Goal: Task Accomplishment & Management: Complete application form

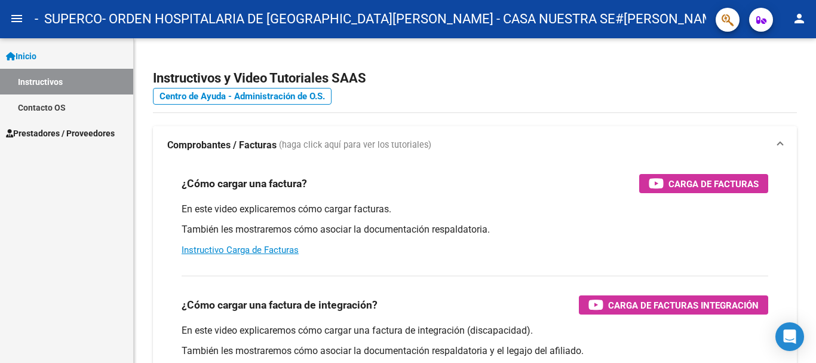
click at [70, 131] on span "Prestadores / Proveedores" at bounding box center [60, 133] width 109 height 13
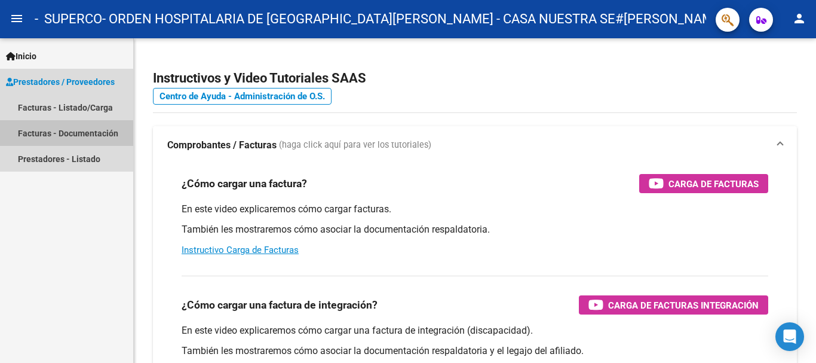
click at [62, 134] on link "Facturas - Documentación" at bounding box center [66, 133] width 133 height 26
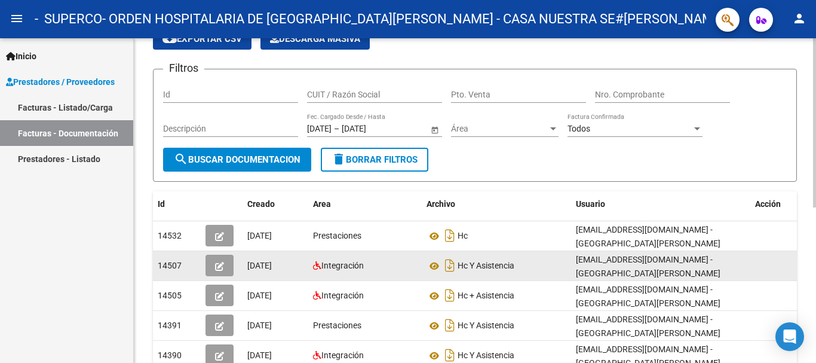
scroll to position [179, 0]
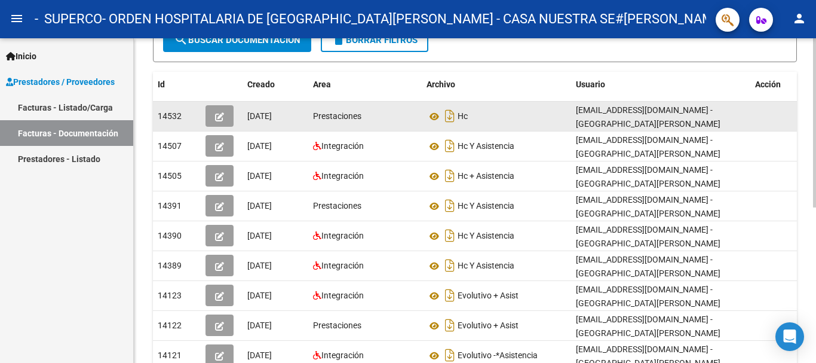
click at [216, 115] on icon "button" at bounding box center [219, 116] width 9 height 9
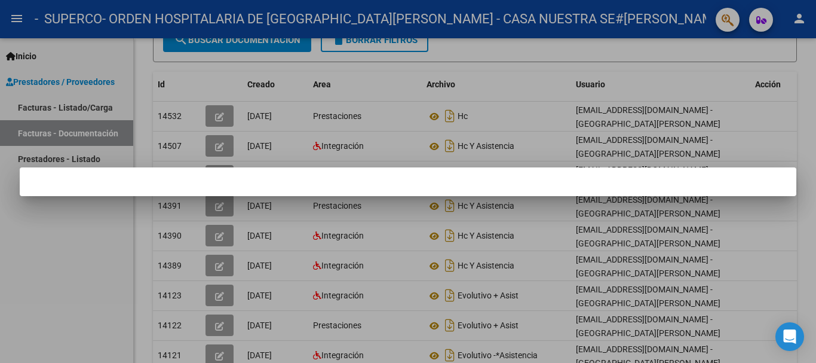
click at [449, 293] on div at bounding box center [408, 181] width 816 height 363
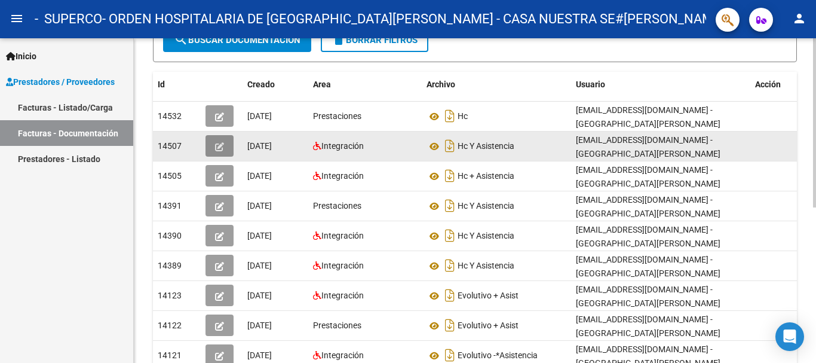
click at [225, 143] on button "button" at bounding box center [220, 146] width 28 height 22
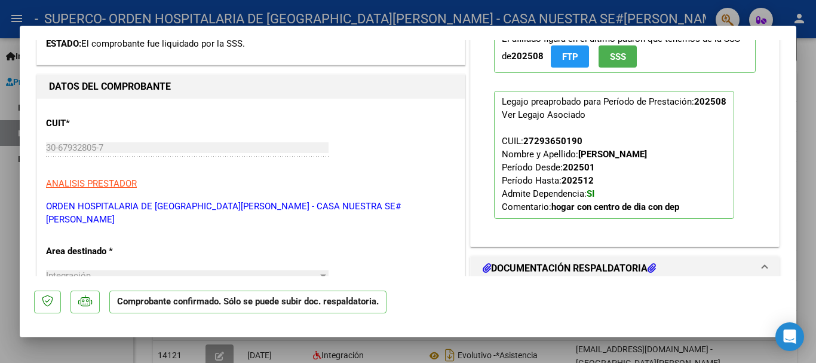
scroll to position [478, 0]
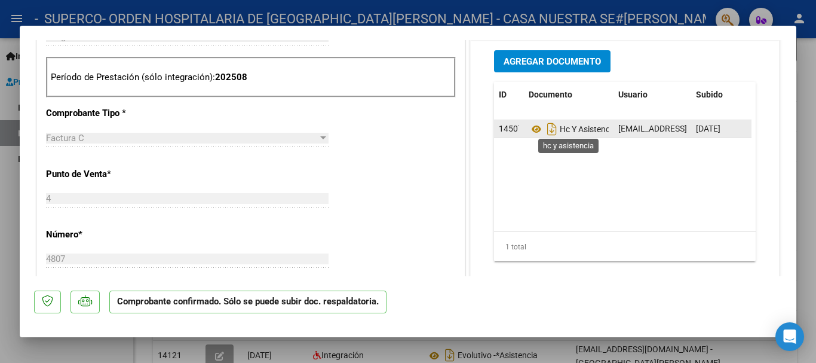
click at [586, 127] on span "Hc Y Asistencia" at bounding box center [573, 129] width 88 height 10
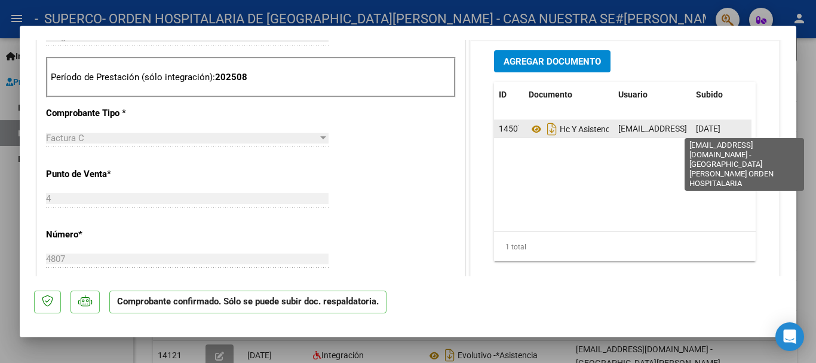
click at [680, 123] on div "ID Documento Usuario Subido Acción 14507 Hc Y Asistencia clinicansp@yahoo.com.a…" at bounding box center [625, 172] width 262 height 180
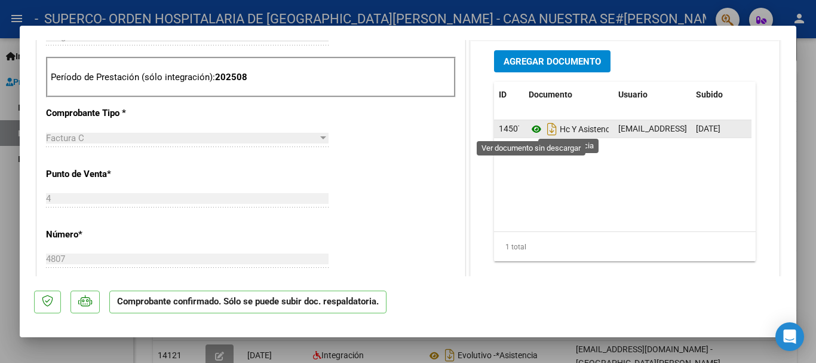
click at [529, 128] on icon at bounding box center [537, 129] width 16 height 14
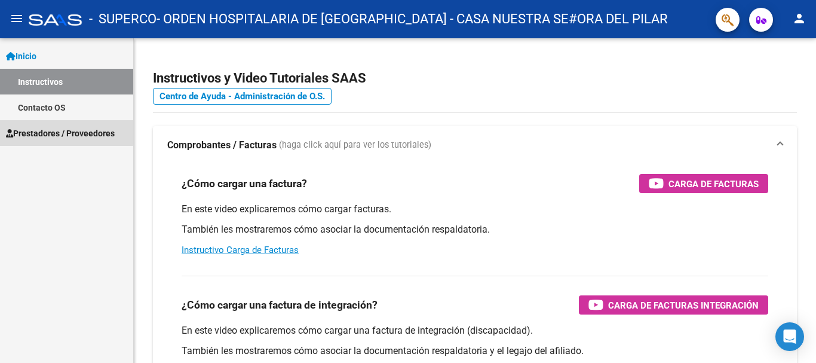
click at [45, 130] on span "Prestadores / Proveedores" at bounding box center [60, 133] width 109 height 13
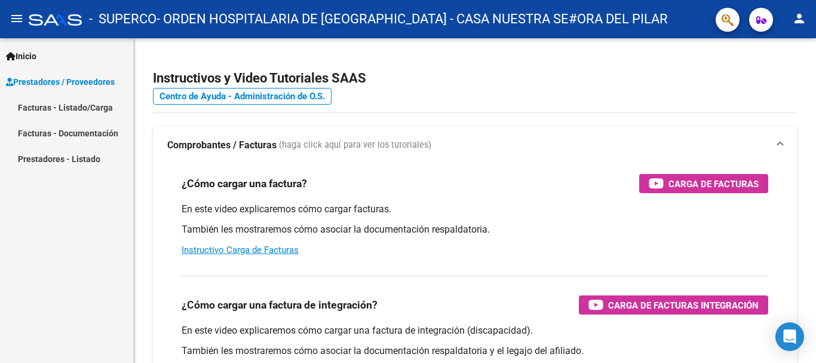
click at [70, 119] on link "Facturas - Listado/Carga" at bounding box center [66, 107] width 133 height 26
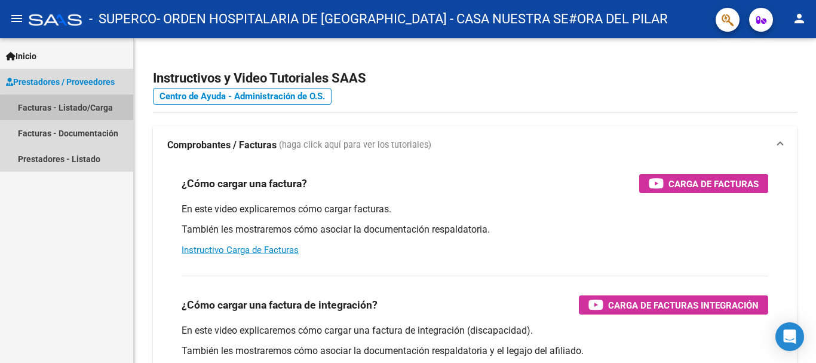
click at [69, 130] on link "Facturas - Documentación" at bounding box center [66, 133] width 133 height 26
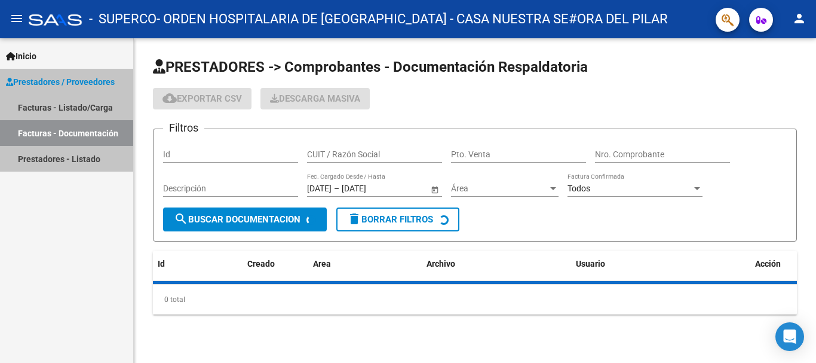
click at [79, 134] on link "Facturas - Documentación" at bounding box center [66, 133] width 133 height 26
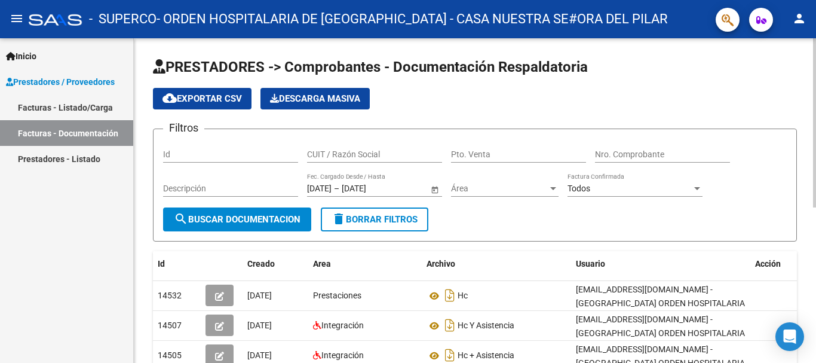
scroll to position [119, 0]
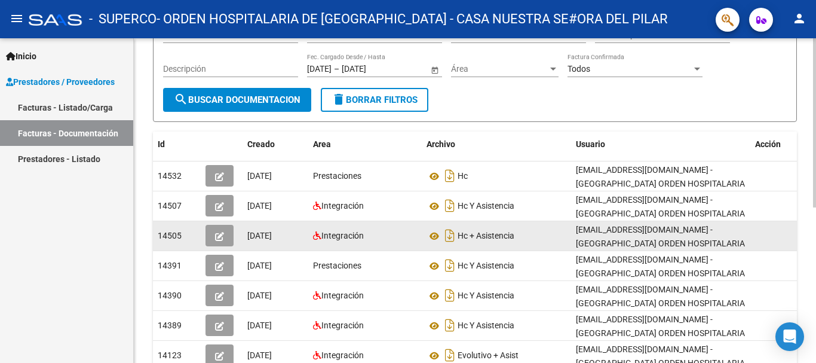
click at [223, 236] on icon "button" at bounding box center [219, 236] width 9 height 9
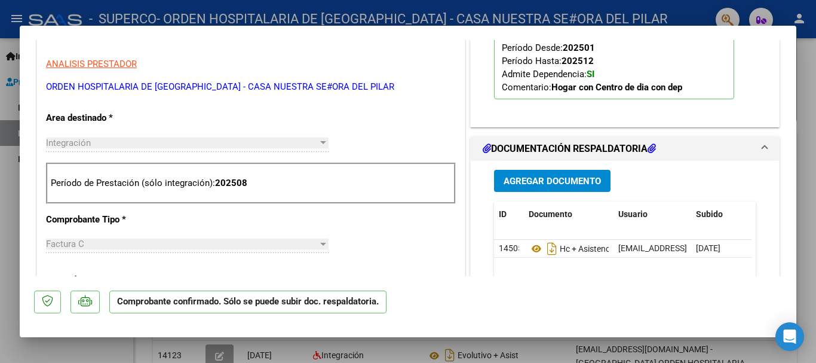
scroll to position [418, 0]
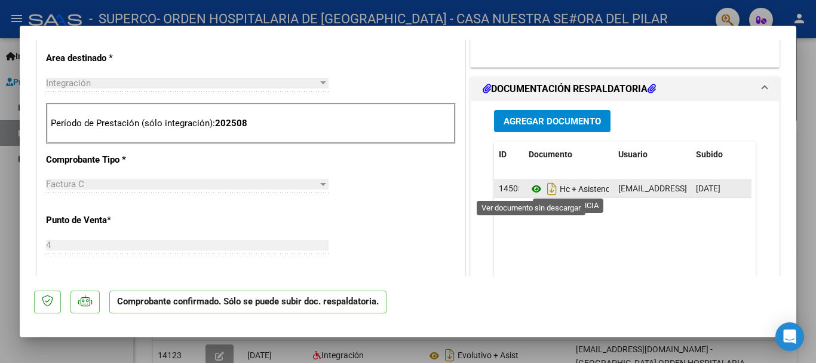
click at [531, 191] on icon at bounding box center [537, 189] width 16 height 14
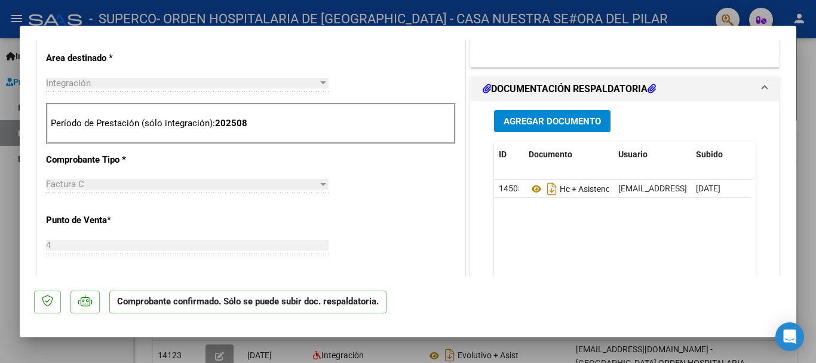
click at [696, 14] on div at bounding box center [408, 181] width 816 height 363
type input "$ 0,00"
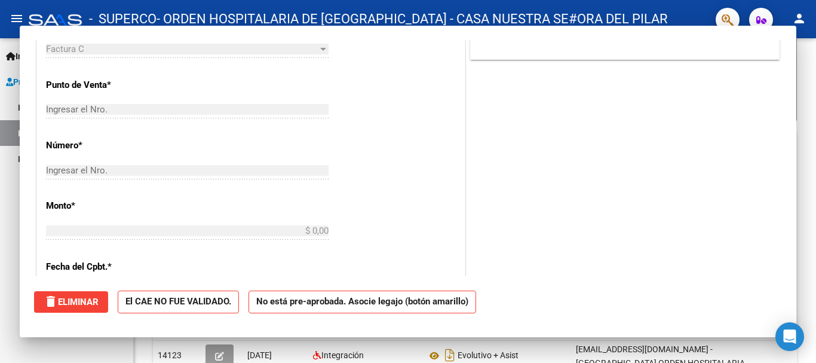
scroll to position [0, 0]
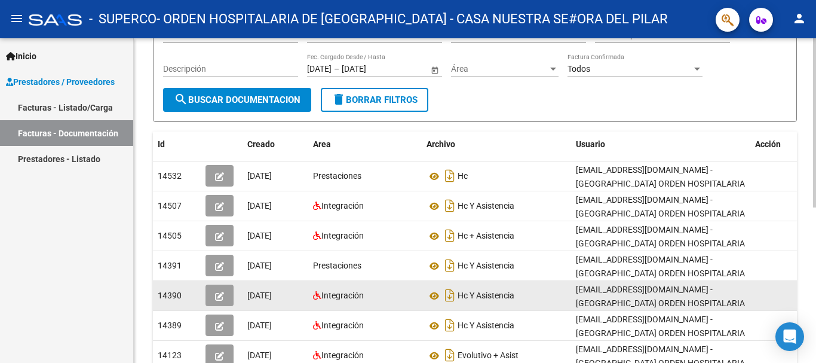
click at [222, 293] on icon "button" at bounding box center [219, 296] width 9 height 9
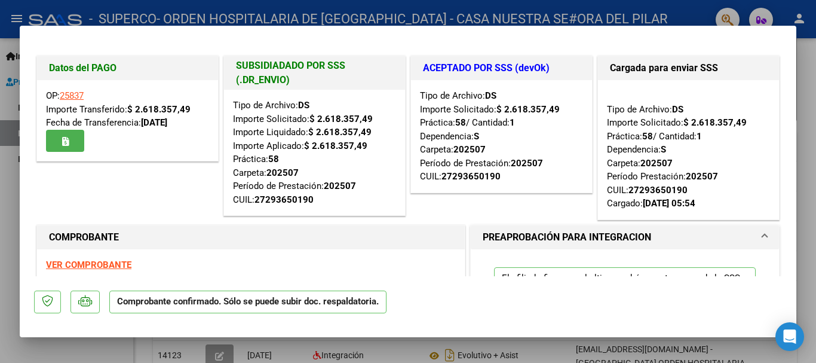
click at [680, 14] on div at bounding box center [408, 181] width 816 height 363
type input "$ 0,00"
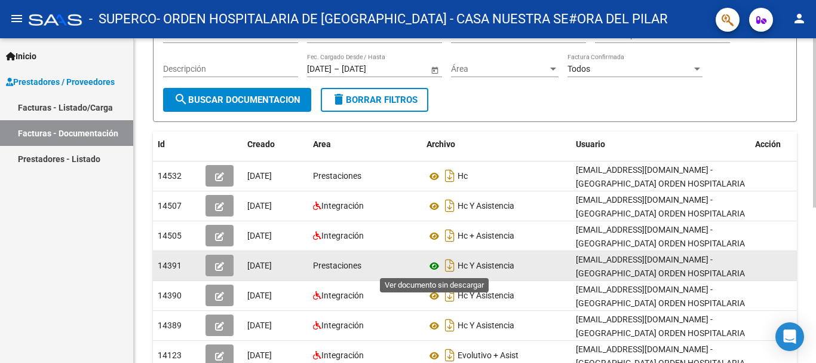
click at [437, 265] on icon at bounding box center [435, 266] width 16 height 14
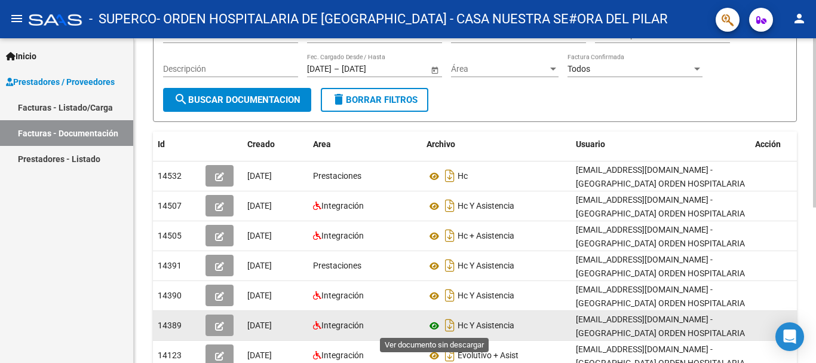
click at [434, 324] on icon at bounding box center [435, 325] width 16 height 14
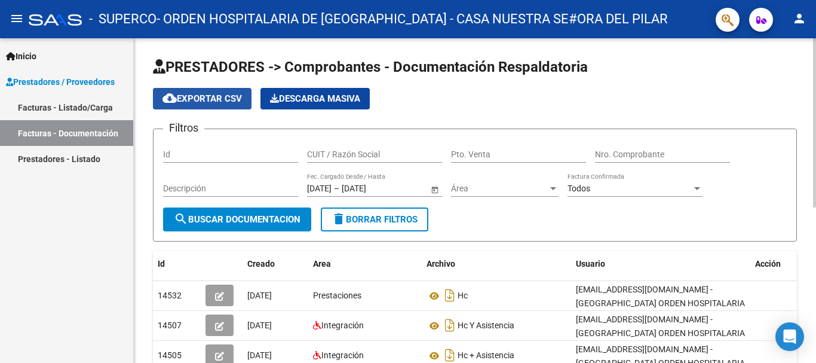
click at [200, 95] on span "cloud_download Exportar CSV" at bounding box center [202, 98] width 79 height 11
click at [765, 99] on div "cloud_download Exportar CSV Descarga Masiva" at bounding box center [475, 99] width 644 height 22
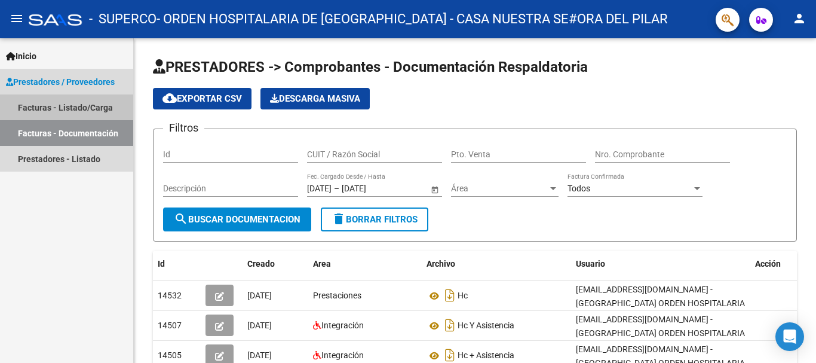
click at [69, 114] on link "Facturas - Listado/Carga" at bounding box center [66, 107] width 133 height 26
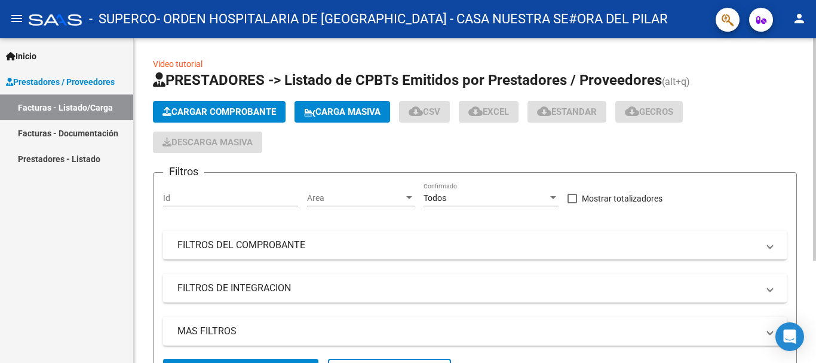
click at [231, 104] on button "Cargar Comprobante" at bounding box center [219, 112] width 133 height 22
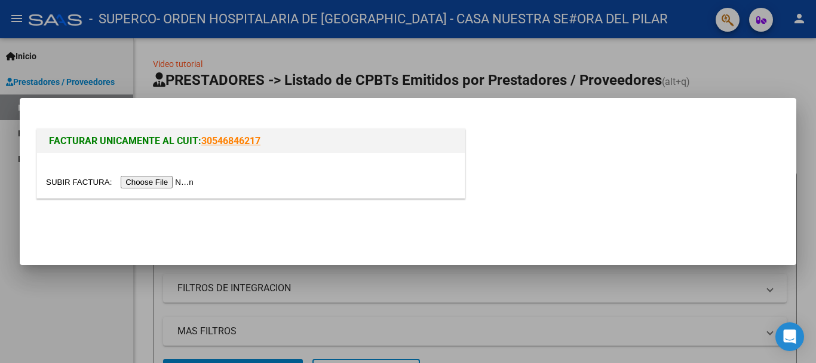
click at [145, 180] on input "file" at bounding box center [121, 182] width 151 height 13
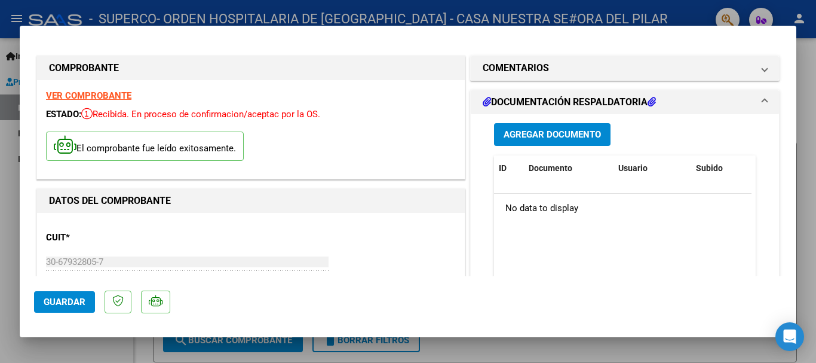
scroll to position [119, 0]
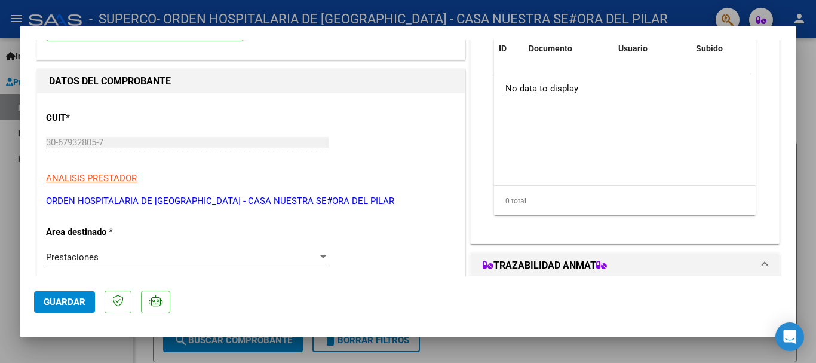
click at [126, 263] on div "Prestaciones Seleccionar Area" at bounding box center [187, 257] width 283 height 18
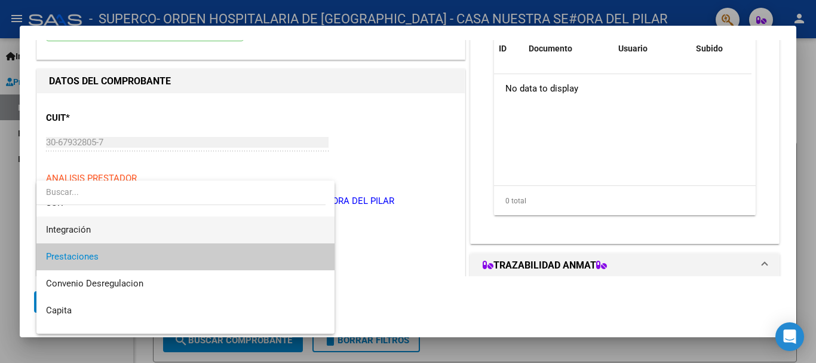
click at [105, 228] on span "Integración" at bounding box center [185, 229] width 279 height 27
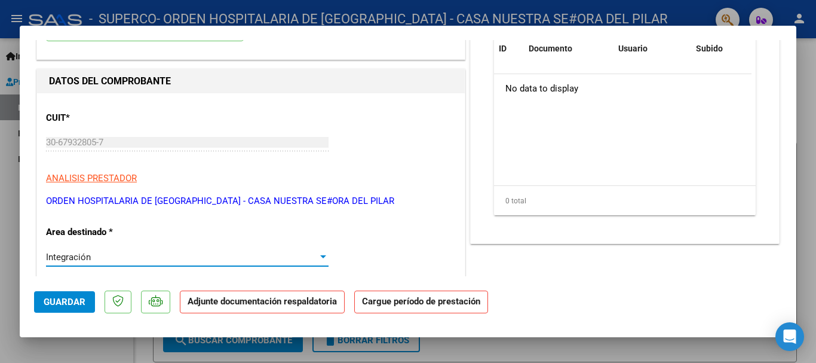
scroll to position [239, 0]
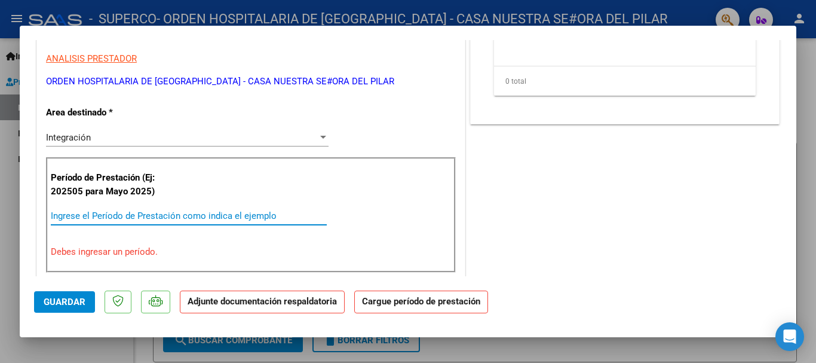
click at [100, 217] on input "Ingrese el Período de Prestación como indica el ejemplo" at bounding box center [189, 215] width 276 height 11
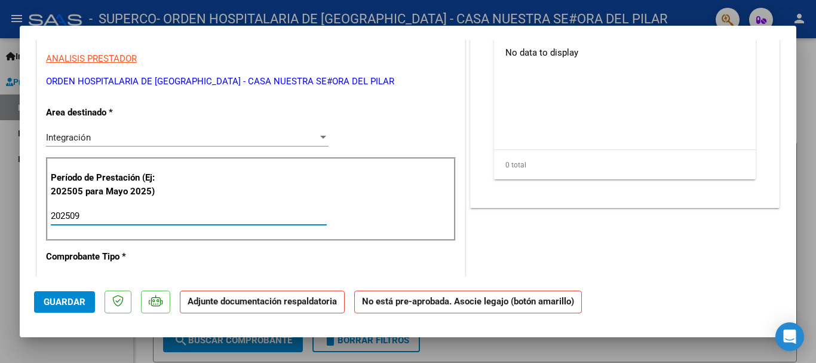
type input "202509"
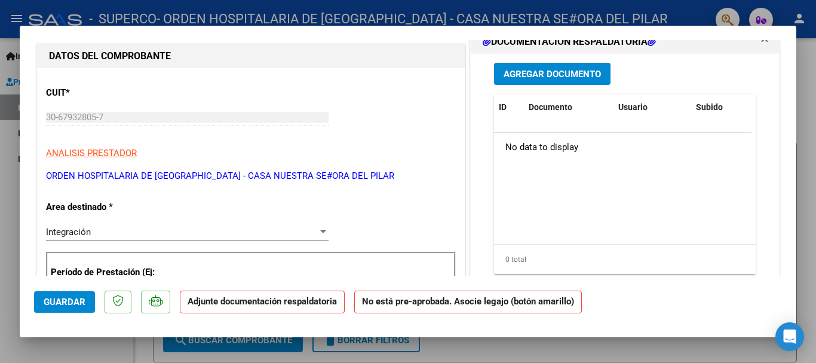
scroll to position [0, 0]
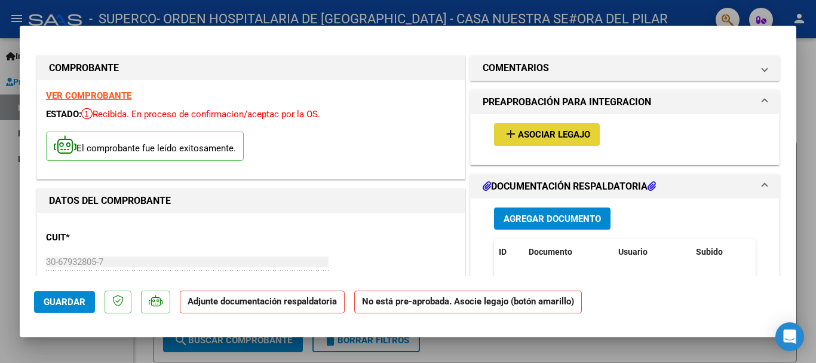
click at [545, 130] on span "Asociar Legajo" at bounding box center [554, 135] width 72 height 11
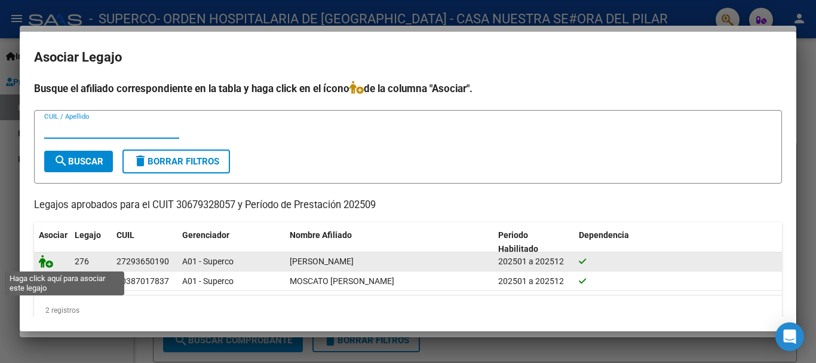
click at [44, 262] on icon at bounding box center [46, 261] width 14 height 13
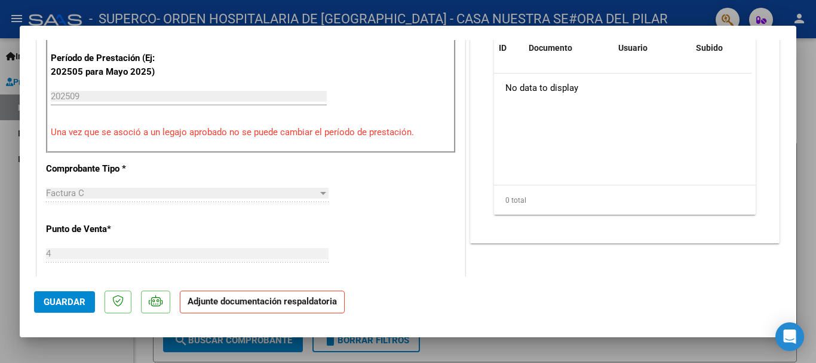
scroll to position [239, 0]
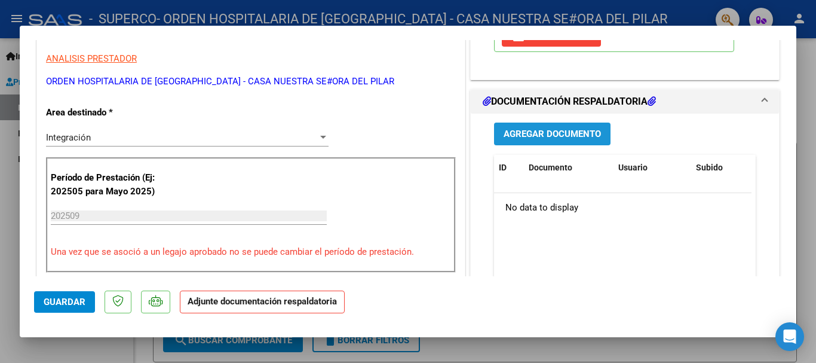
click at [532, 122] on button "Agregar Documento" at bounding box center [552, 133] width 117 height 22
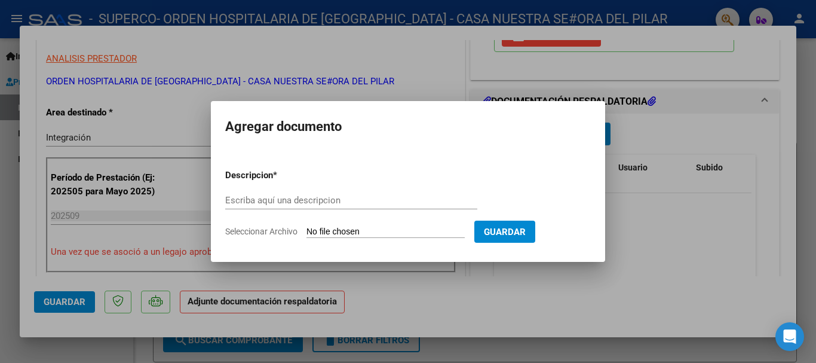
click at [535, 130] on h2 "Agregar documento" at bounding box center [408, 126] width 366 height 23
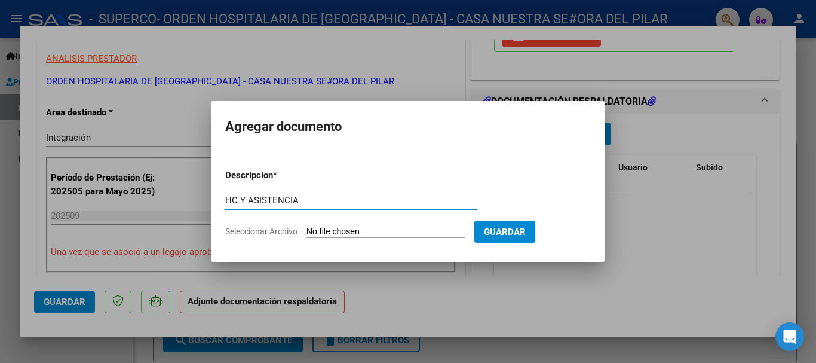
type input "HC Y ASISTENCIA"
click at [324, 237] on input "Seleccionar Archivo" at bounding box center [385, 231] width 158 height 11
type input "C:\fakepath\pereyra doc_251006162851.pdf"
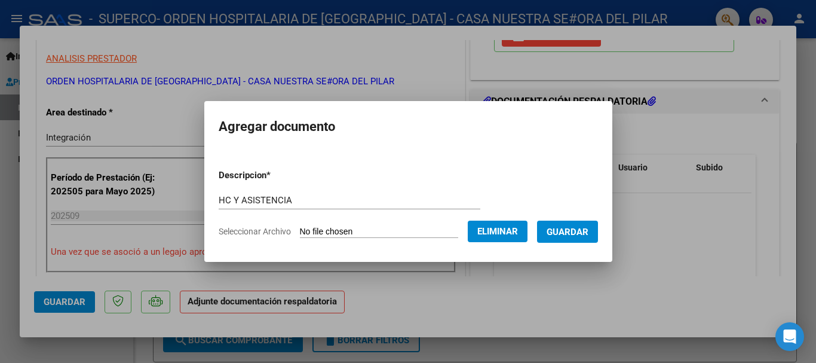
click at [572, 225] on button "Guardar" at bounding box center [567, 231] width 61 height 22
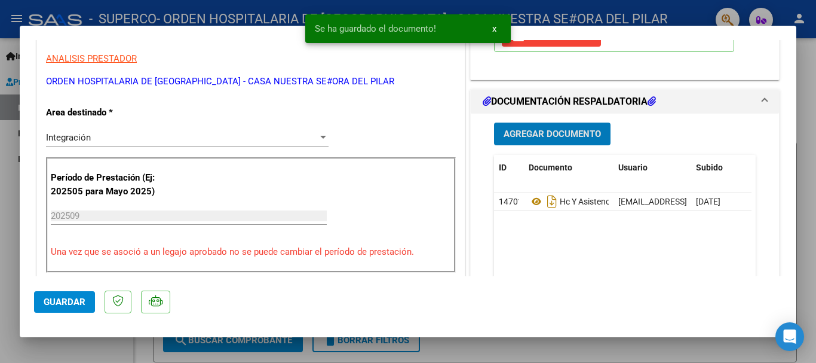
scroll to position [538, 0]
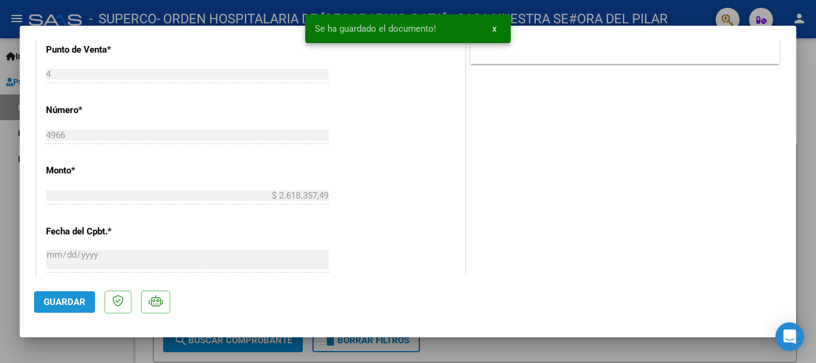
click at [53, 305] on span "Guardar" at bounding box center [65, 301] width 42 height 11
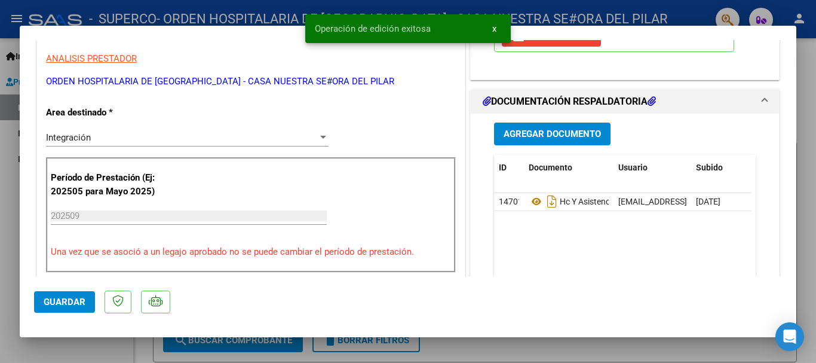
scroll to position [0, 0]
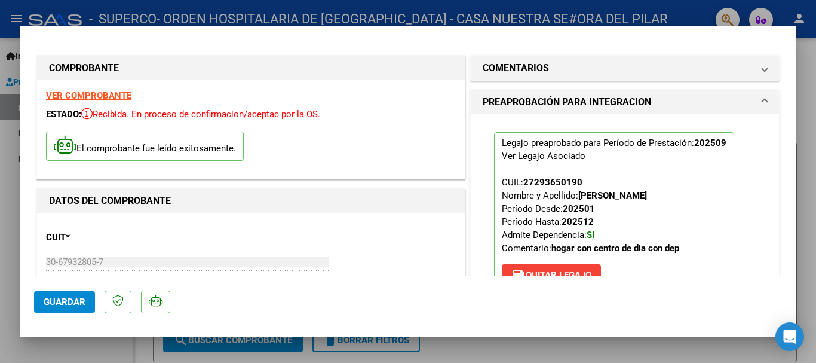
click at [60, 299] on span "Guardar" at bounding box center [65, 301] width 42 height 11
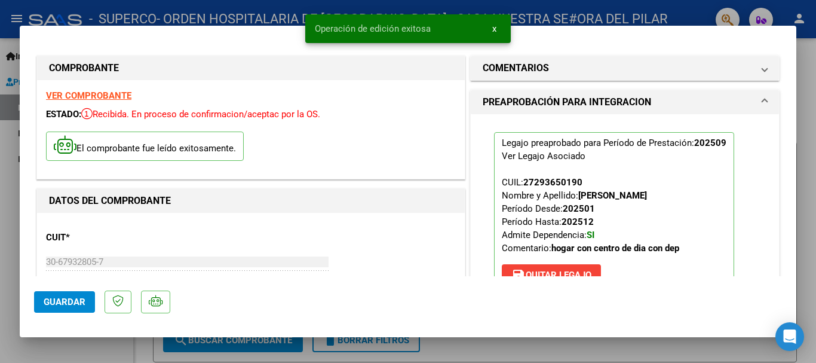
click at [673, 15] on div at bounding box center [408, 181] width 816 height 363
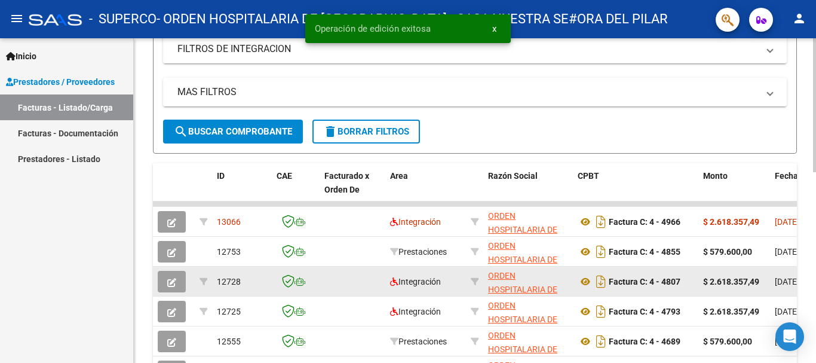
scroll to position [60, 0]
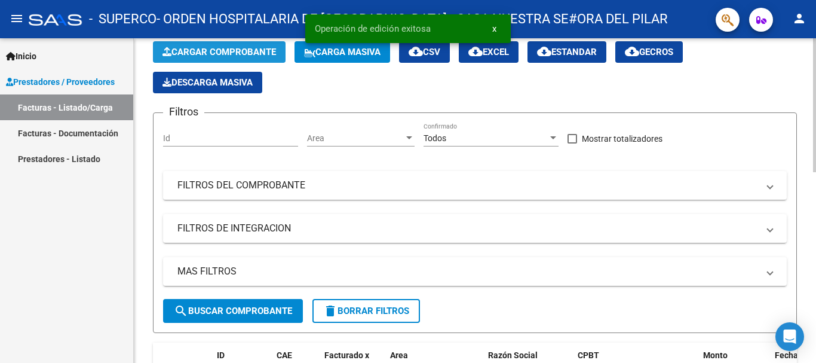
click at [228, 55] on span "Cargar Comprobante" at bounding box center [220, 52] width 114 height 11
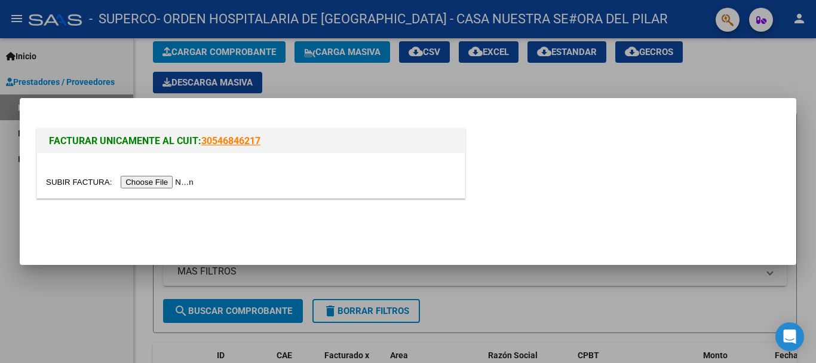
click at [139, 185] on input "file" at bounding box center [121, 182] width 151 height 13
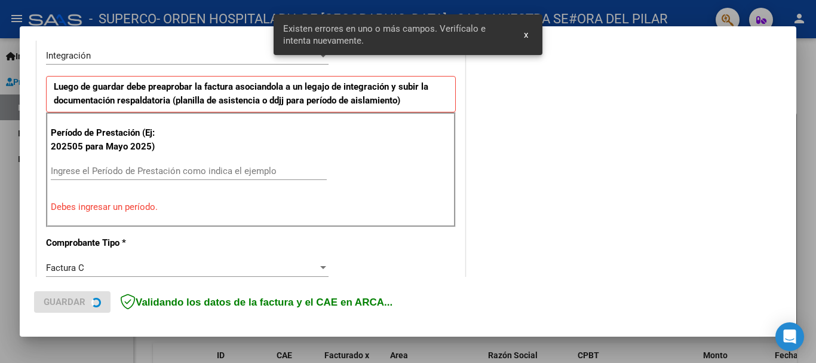
scroll to position [298, 0]
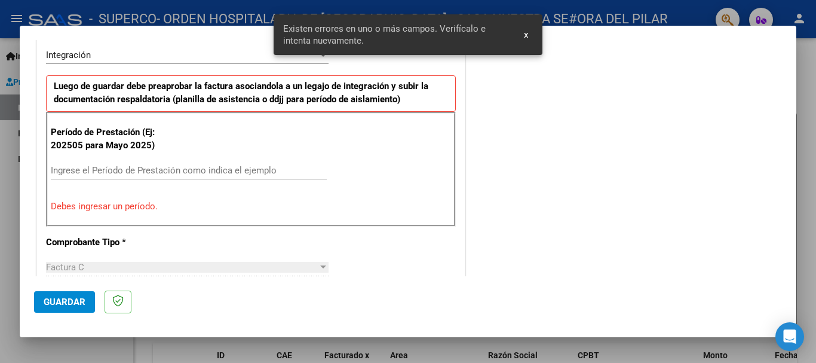
click at [90, 169] on input "Ingrese el Período de Prestación como indica el ejemplo" at bounding box center [189, 170] width 276 height 11
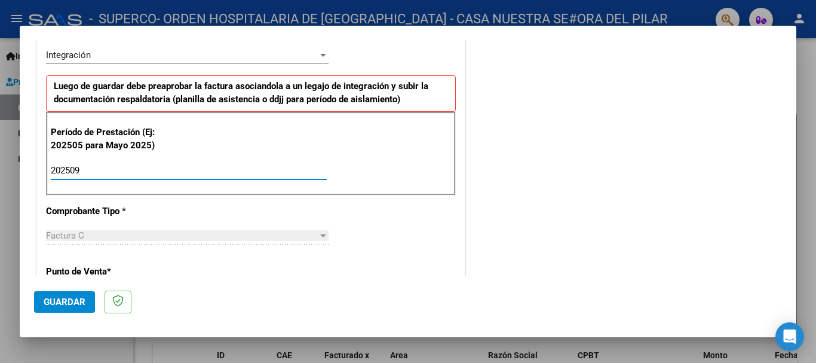
type input "202509"
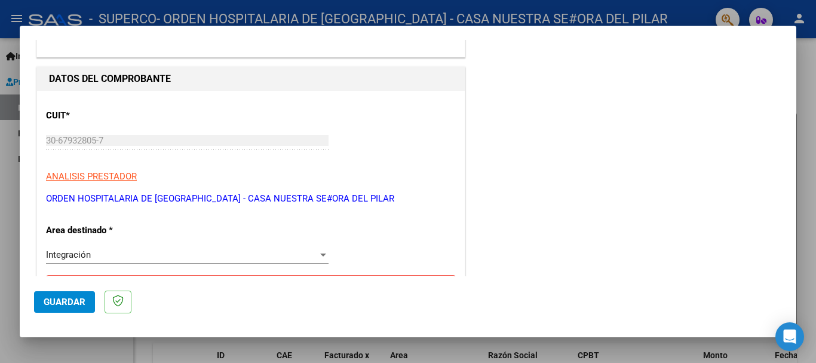
scroll to position [0, 0]
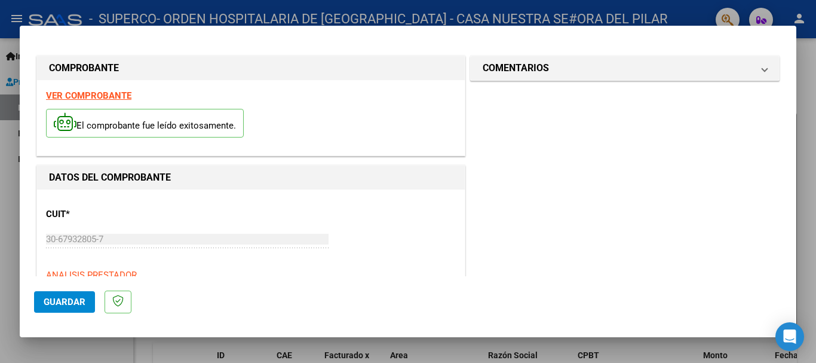
click at [71, 296] on span "Guardar" at bounding box center [65, 301] width 42 height 11
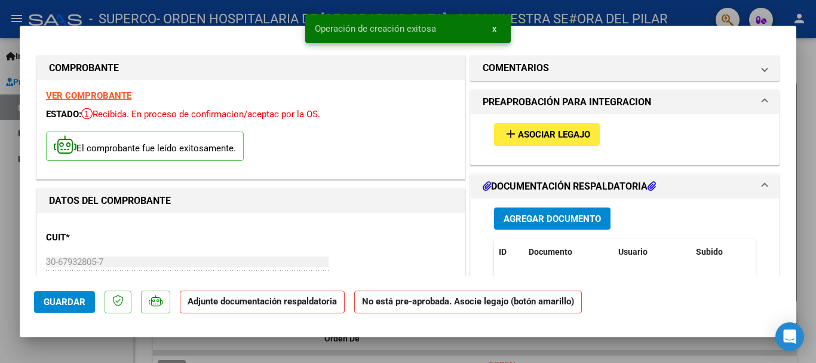
click at [553, 137] on span "Asociar Legajo" at bounding box center [554, 135] width 72 height 11
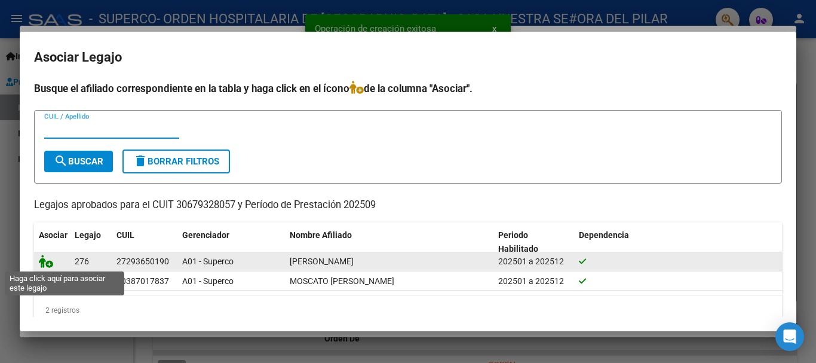
click at [45, 260] on icon at bounding box center [46, 261] width 14 height 13
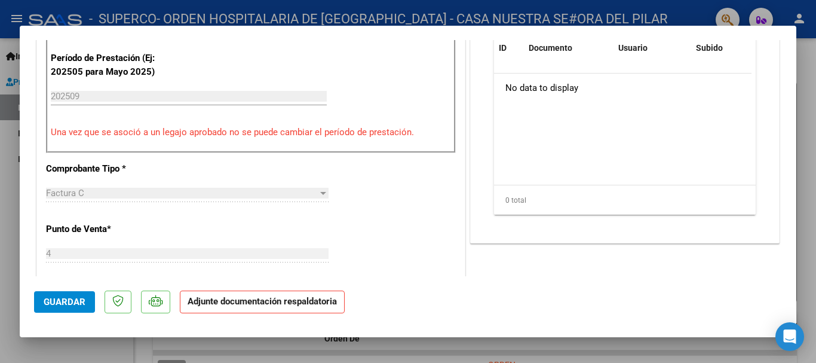
scroll to position [239, 0]
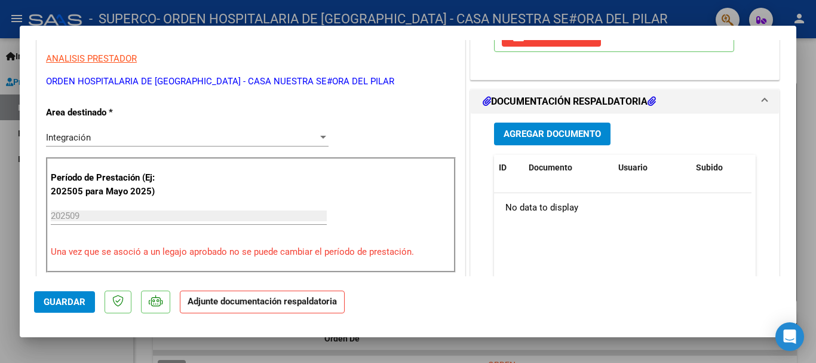
click at [522, 137] on span "Agregar Documento" at bounding box center [552, 134] width 97 height 11
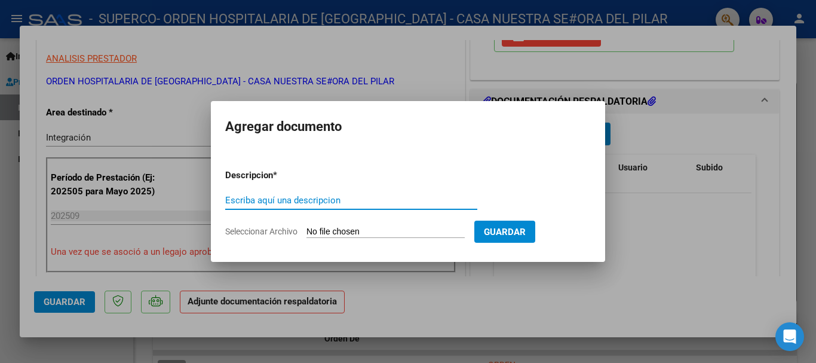
click at [302, 200] on input "Escriba aquí una descripcion" at bounding box center [351, 200] width 252 height 11
type input "HC Y ASISTENCIA"
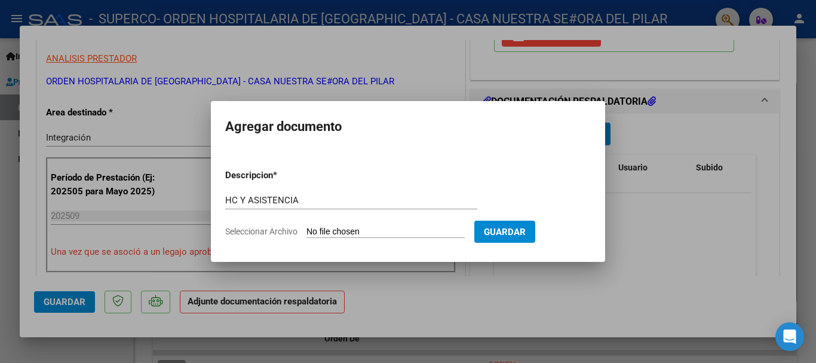
click at [327, 232] on input "Seleccionar Archivo" at bounding box center [385, 231] width 158 height 11
type input "C:\fakepath\pereyra doc_251006162851.pdf"
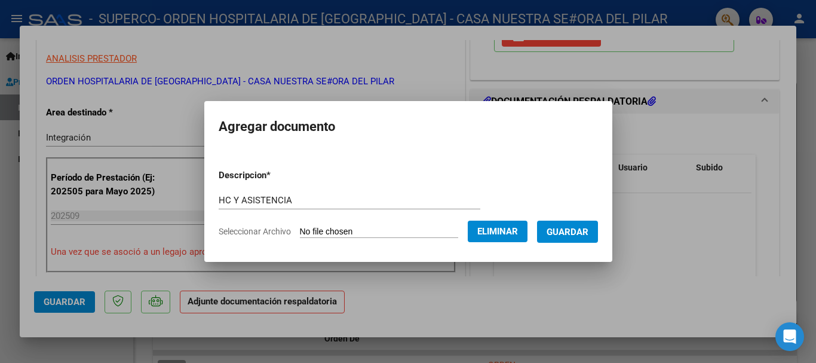
click at [580, 230] on span "Guardar" at bounding box center [568, 231] width 42 height 11
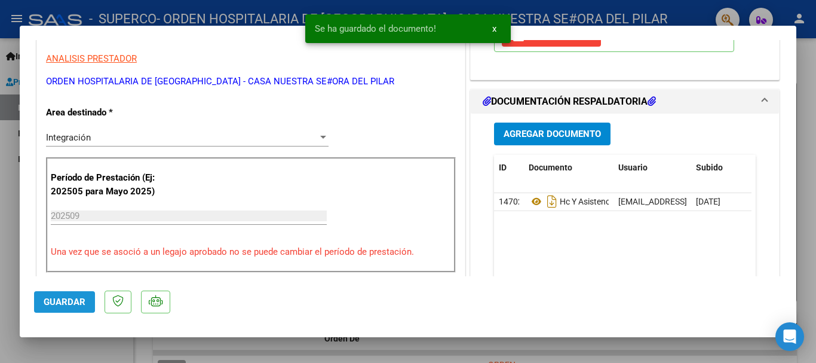
click at [62, 301] on span "Guardar" at bounding box center [65, 301] width 42 height 11
click at [676, 13] on div at bounding box center [408, 181] width 816 height 363
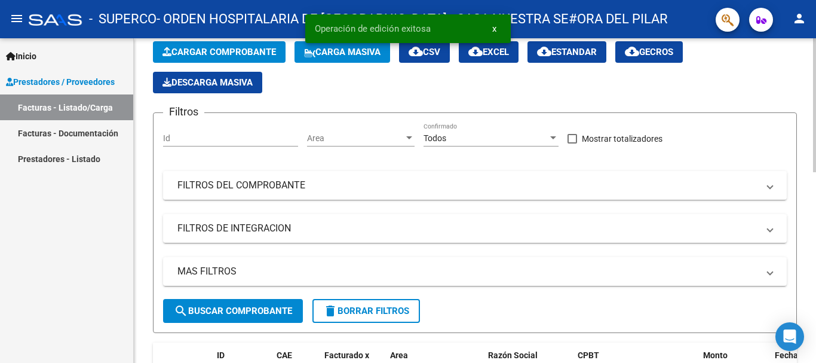
click at [247, 51] on span "Cargar Comprobante" at bounding box center [220, 52] width 114 height 11
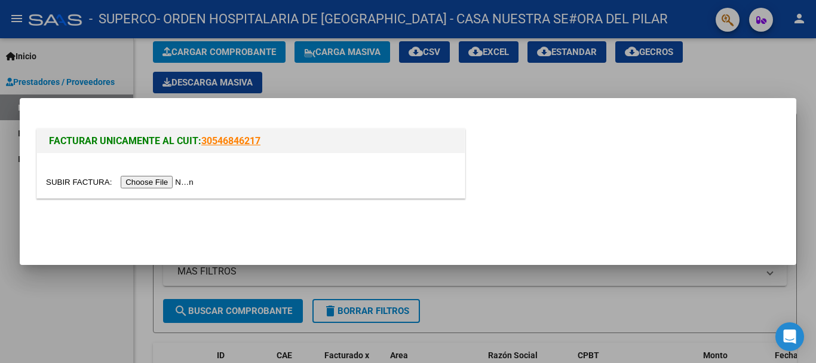
click at [174, 183] on input "file" at bounding box center [121, 182] width 151 height 13
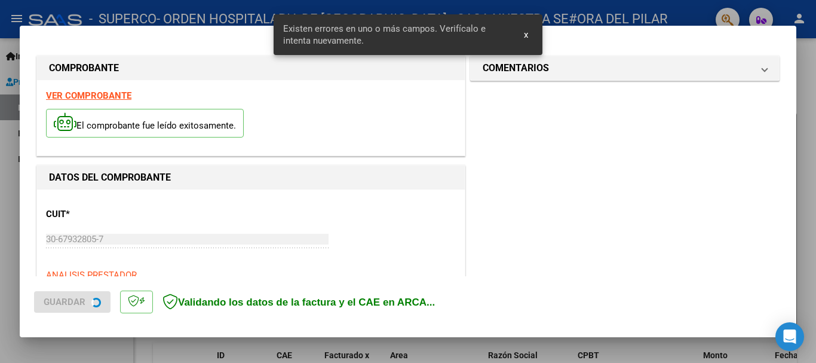
scroll to position [298, 0]
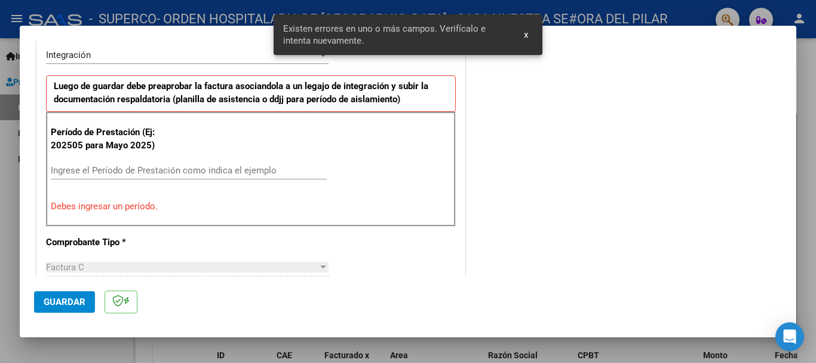
click at [88, 167] on input "Ingrese el Período de Prestación como indica el ejemplo" at bounding box center [189, 170] width 276 height 11
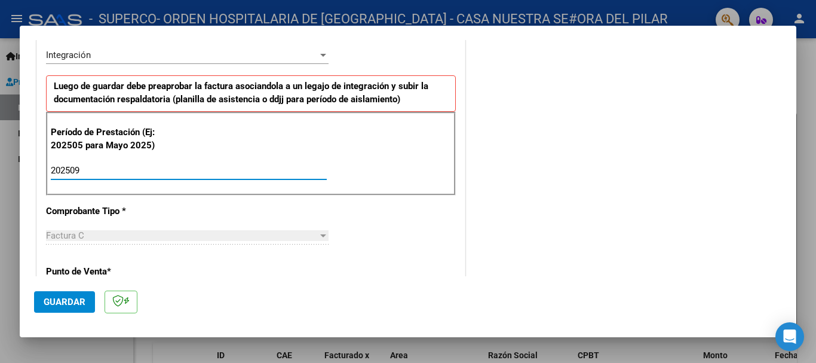
scroll to position [418, 0]
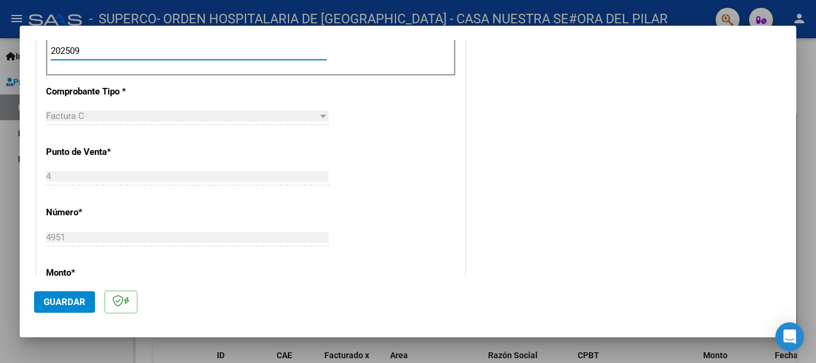
type input "202509"
drag, startPoint x: 73, startPoint y: 296, endPoint x: 121, endPoint y: 297, distance: 47.8
click at [74, 297] on span "Guardar" at bounding box center [65, 301] width 42 height 11
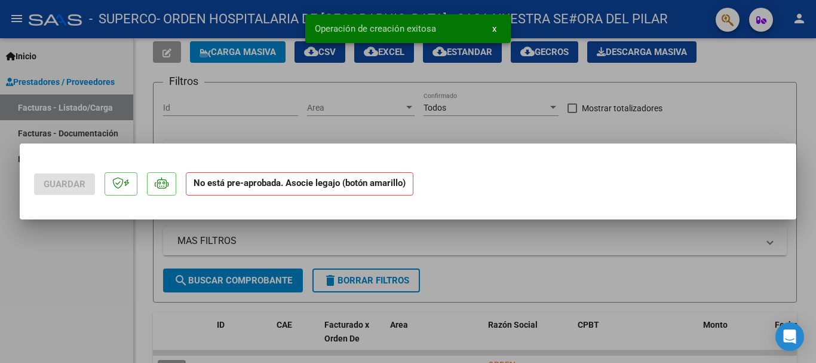
scroll to position [0, 0]
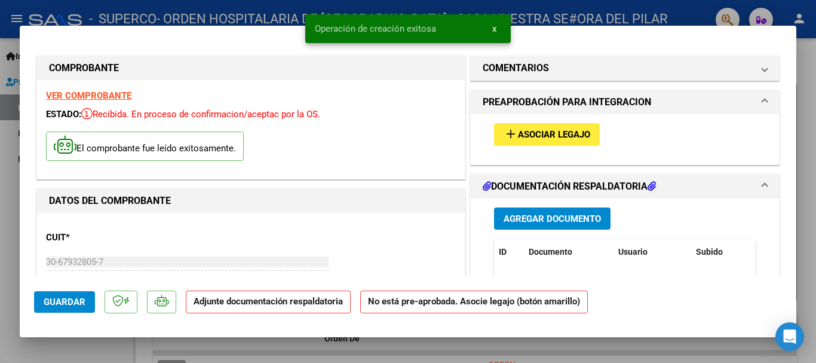
click at [519, 139] on span "Asociar Legajo" at bounding box center [554, 135] width 72 height 11
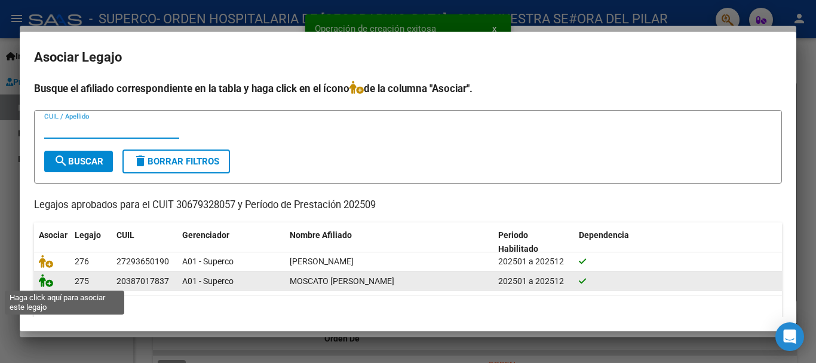
click at [48, 281] on icon at bounding box center [46, 280] width 14 height 13
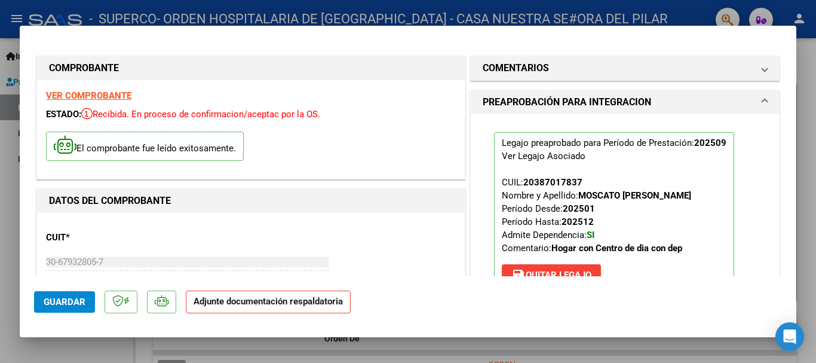
scroll to position [179, 0]
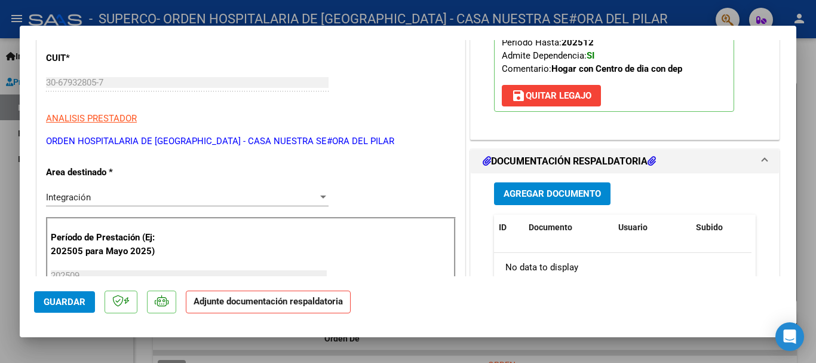
click at [551, 197] on span "Agregar Documento" at bounding box center [552, 194] width 97 height 11
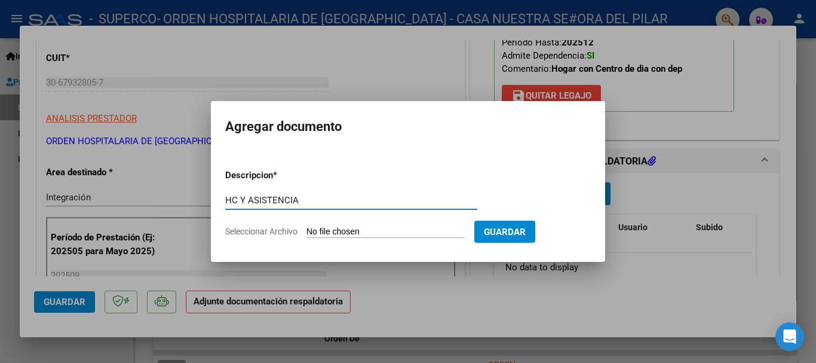
type input "HC Y ASISTENCIA"
click at [335, 234] on input "Seleccionar Archivo" at bounding box center [385, 231] width 158 height 11
type input "C:\fakepath\moscato doc_251006162823.pdf"
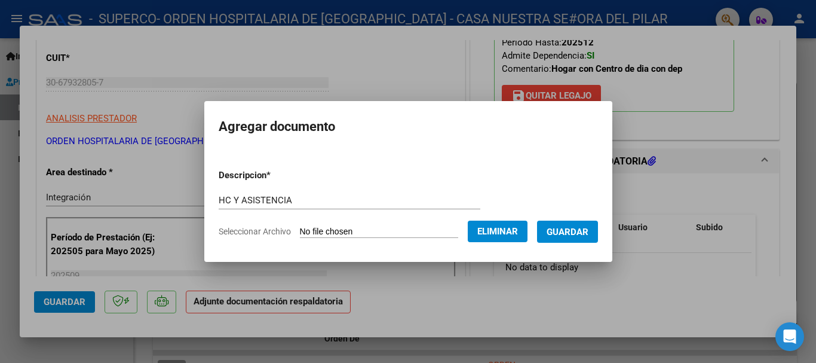
click at [575, 222] on button "Guardar" at bounding box center [567, 231] width 61 height 22
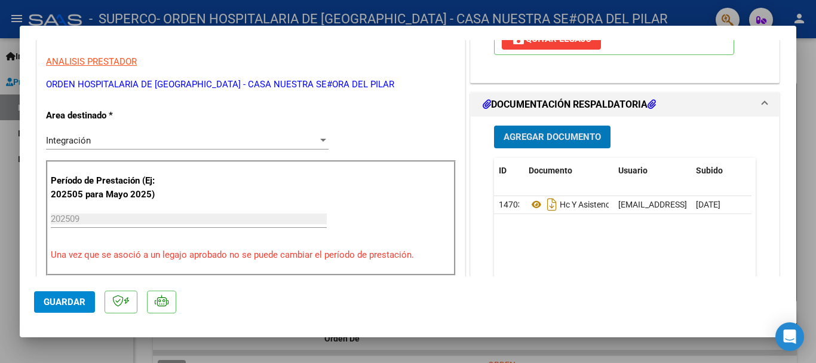
scroll to position [0, 0]
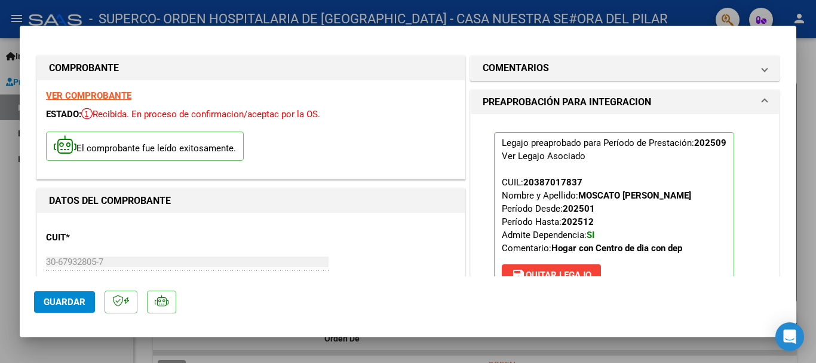
click at [82, 305] on span "Guardar" at bounding box center [65, 301] width 42 height 11
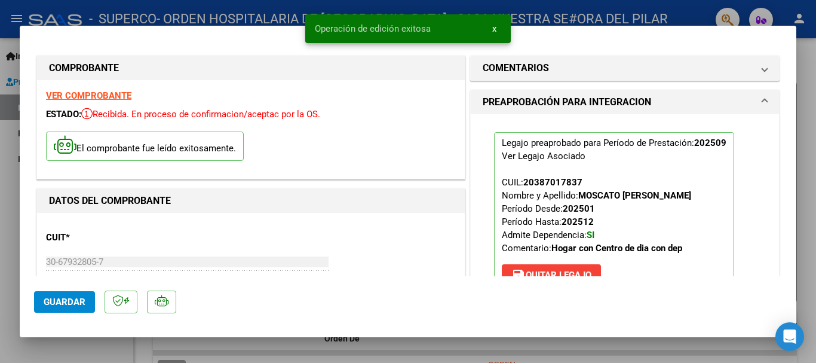
click at [674, 12] on div at bounding box center [408, 181] width 816 height 363
